Goal: Find specific page/section: Find specific page/section

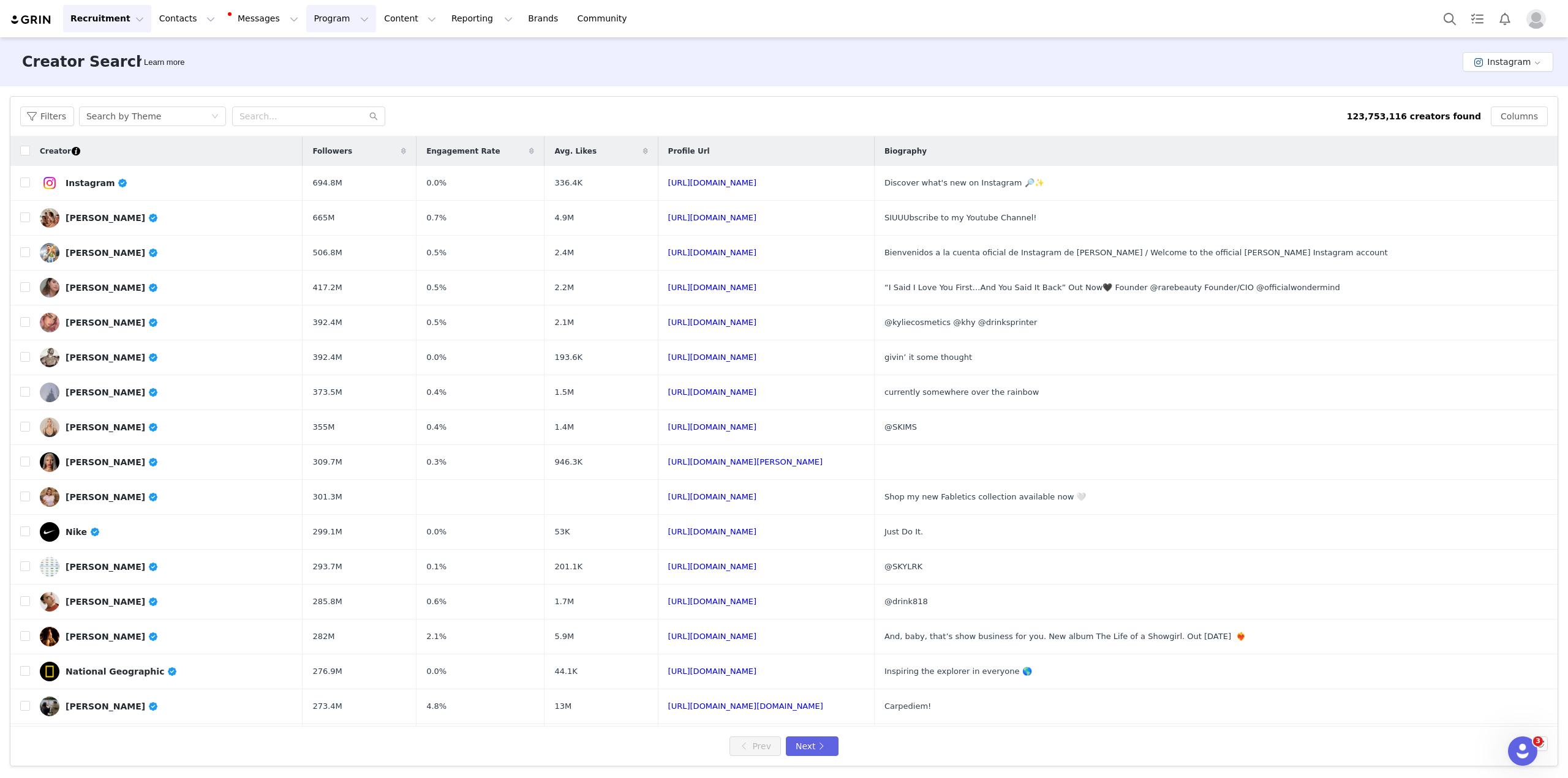
click at [307, 17] on button "Program Program" at bounding box center [341, 19] width 69 height 28
click at [314, 46] on link "Activations" at bounding box center [324, 54] width 97 height 22
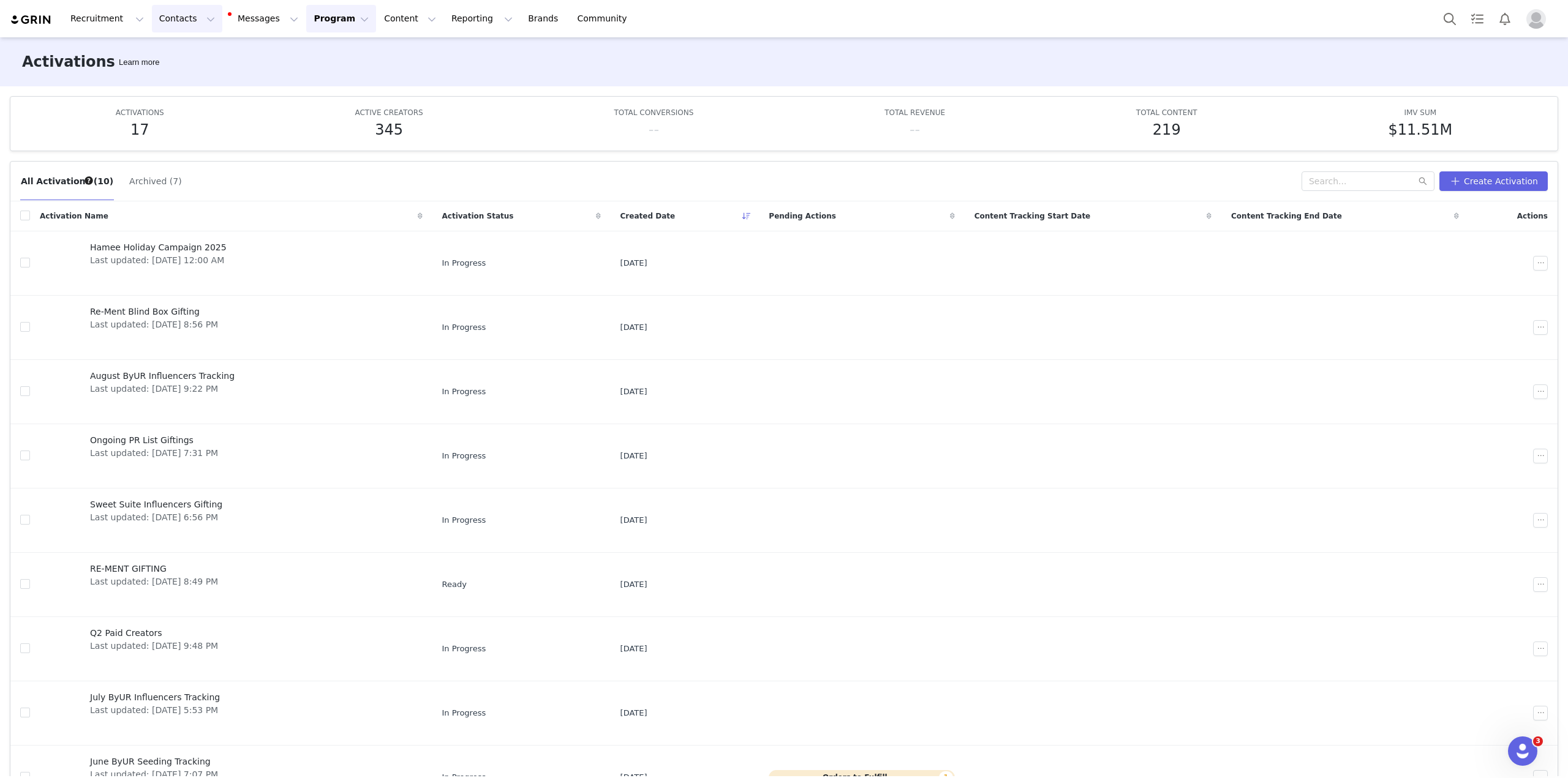
click at [171, 21] on button "Contacts Contacts" at bounding box center [187, 19] width 70 height 28
click at [173, 73] on p "Prospects" at bounding box center [171, 76] width 41 height 13
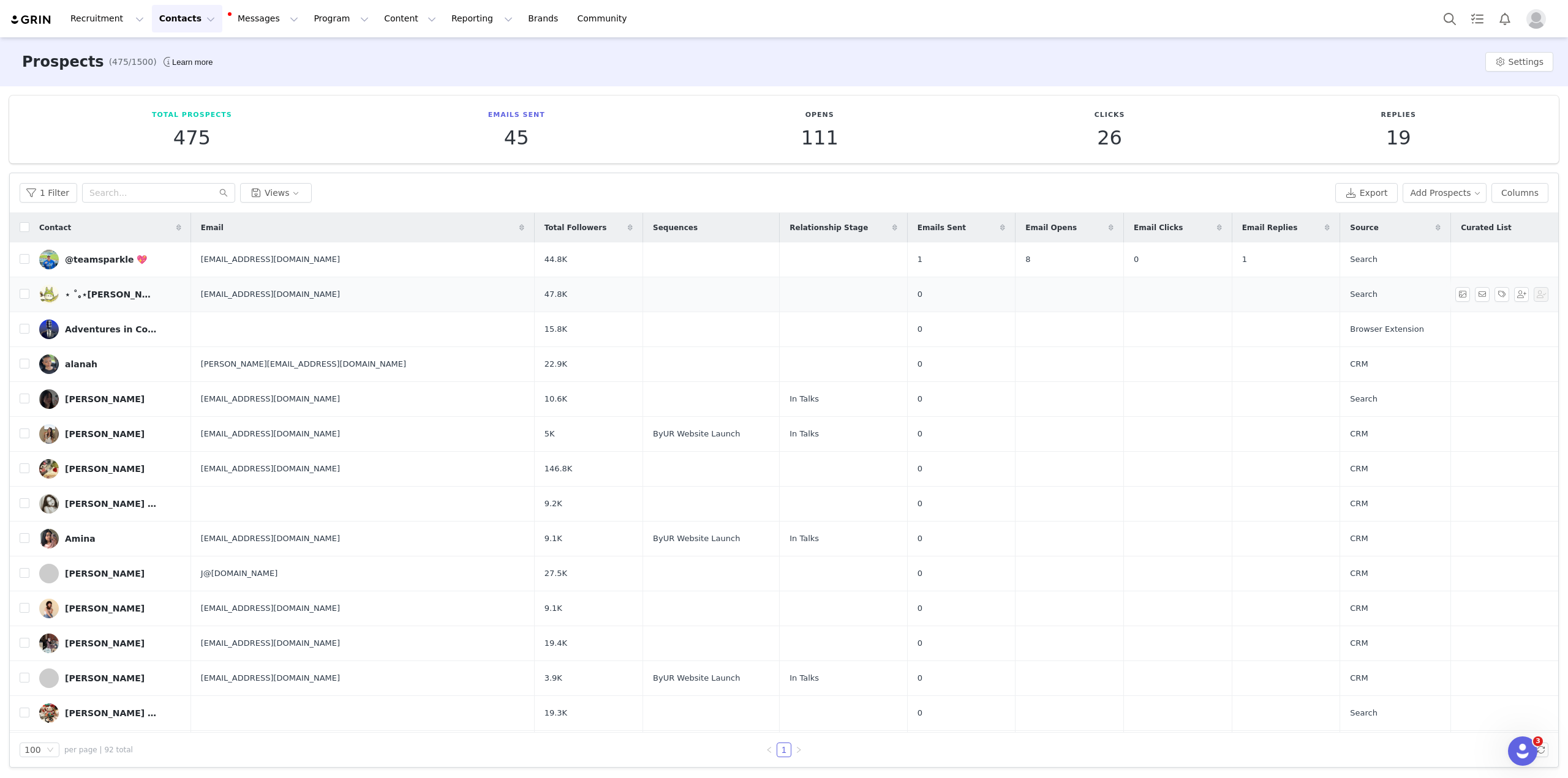
click at [56, 295] on img at bounding box center [49, 294] width 20 height 20
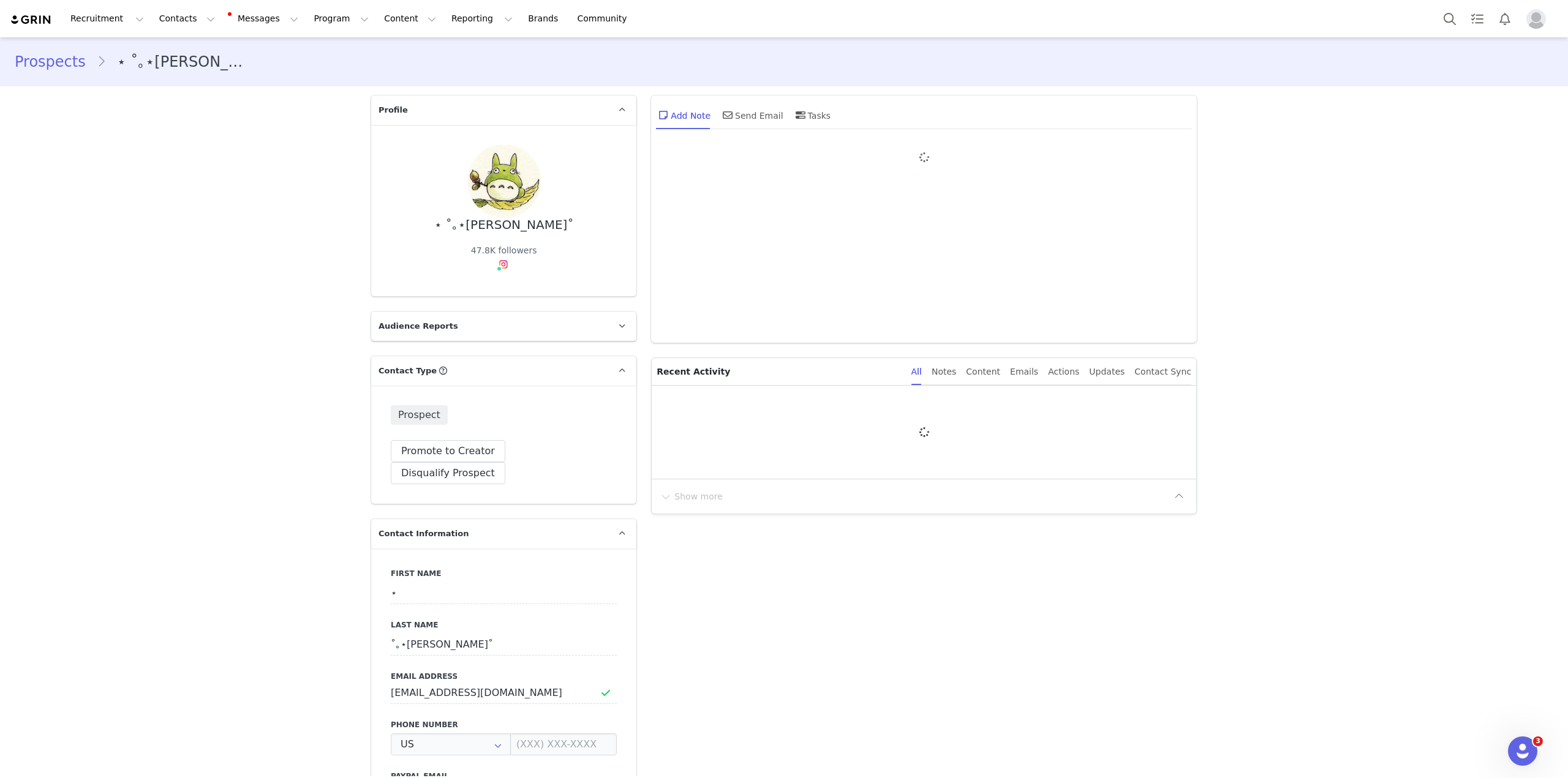
type input "+1 ([GEOGRAPHIC_DATA])"
